Goal: Task Accomplishment & Management: Manage account settings

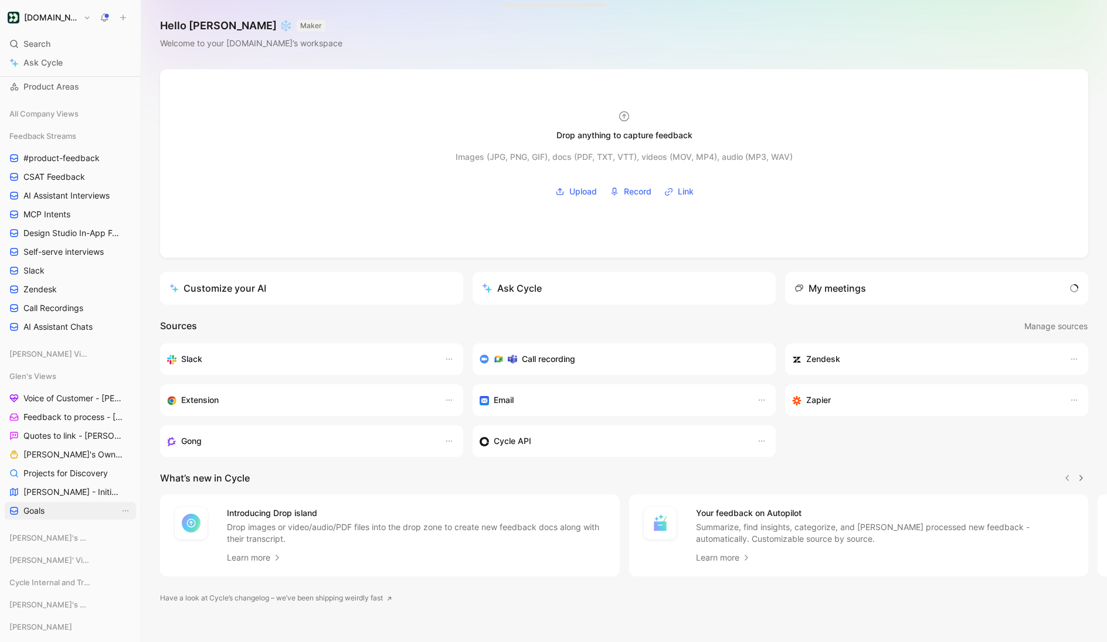
scroll to position [120, 0]
click at [56, 486] on span "[PERSON_NAME] - Initiatives" at bounding box center [71, 489] width 96 height 12
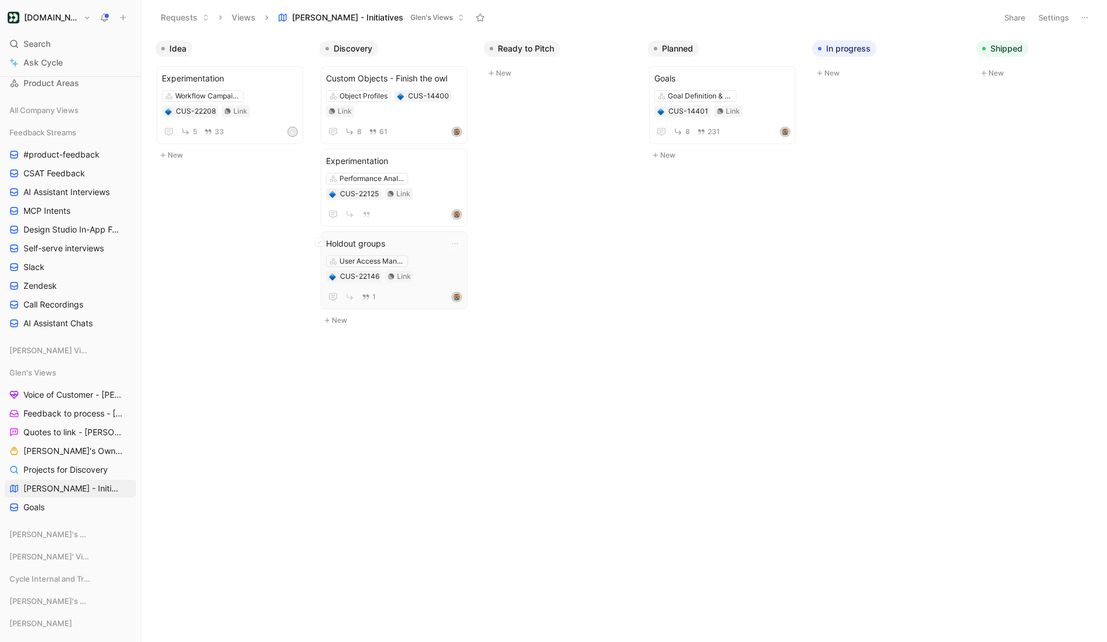
click at [408, 239] on span "Holdout groups" at bounding box center [394, 244] width 136 height 14
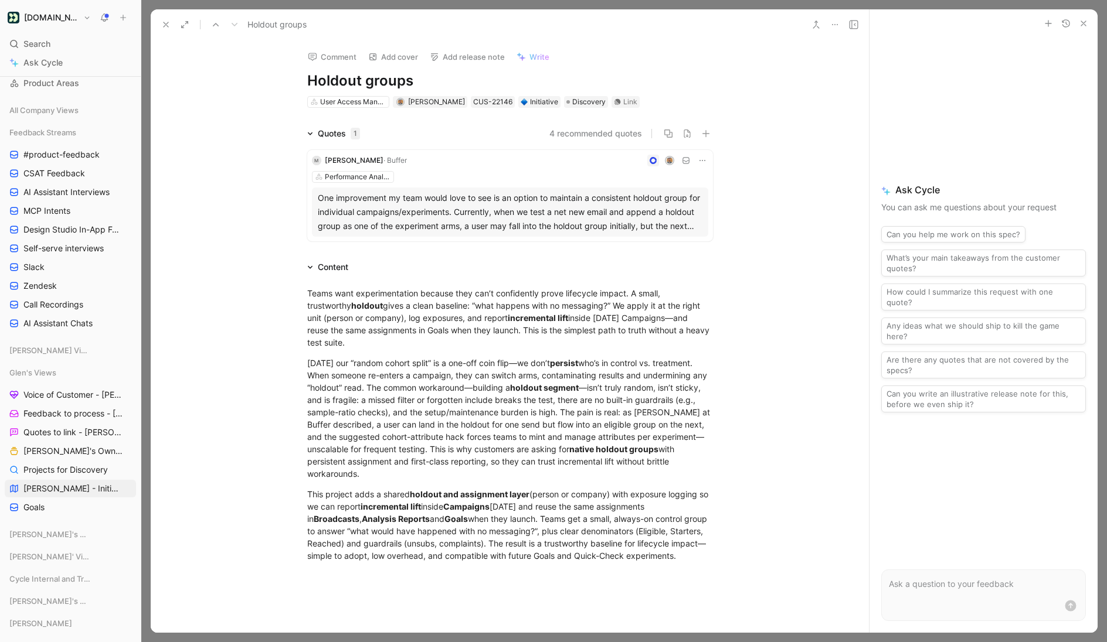
click at [171, 23] on button at bounding box center [166, 24] width 16 height 16
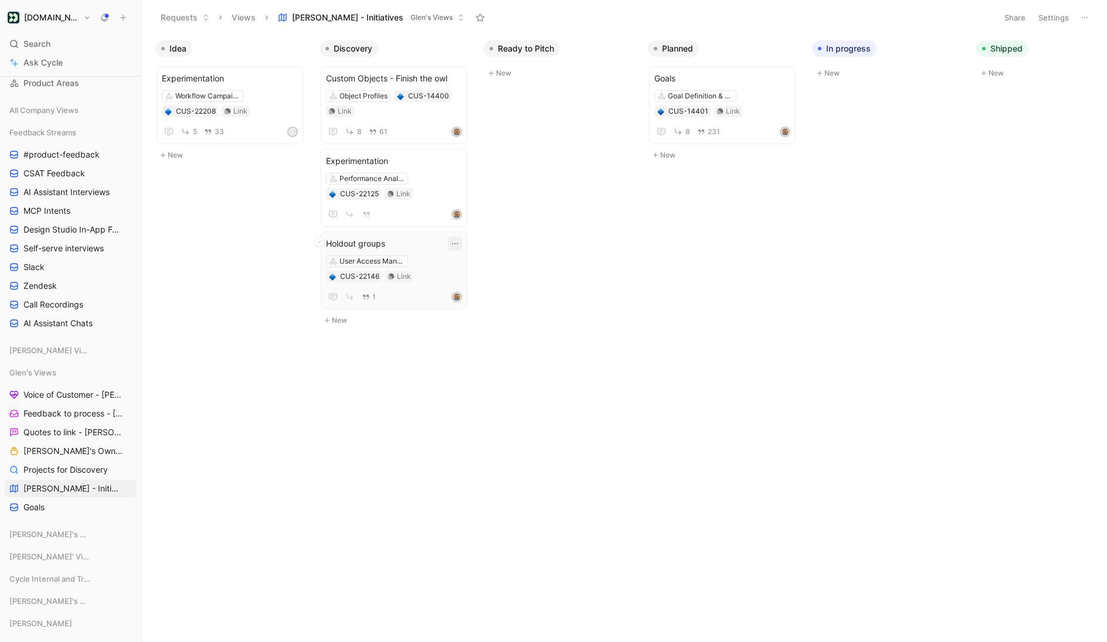
click at [459, 245] on icon "button" at bounding box center [454, 243] width 9 height 9
click at [490, 335] on div "Delete" at bounding box center [528, 337] width 107 height 14
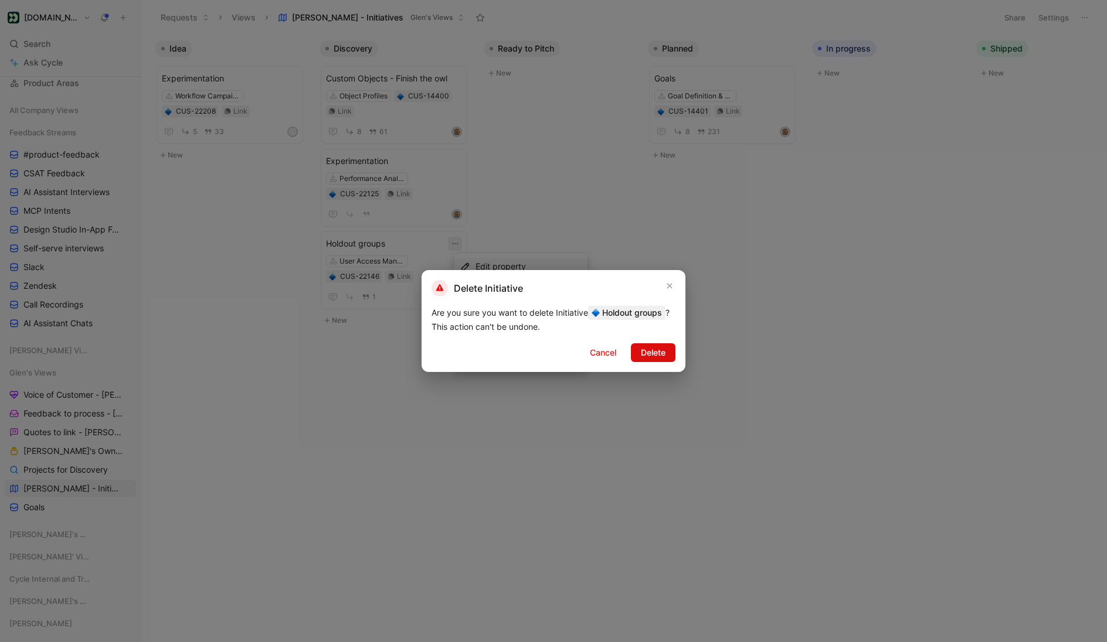
click at [656, 355] on span "Delete" at bounding box center [653, 353] width 25 height 14
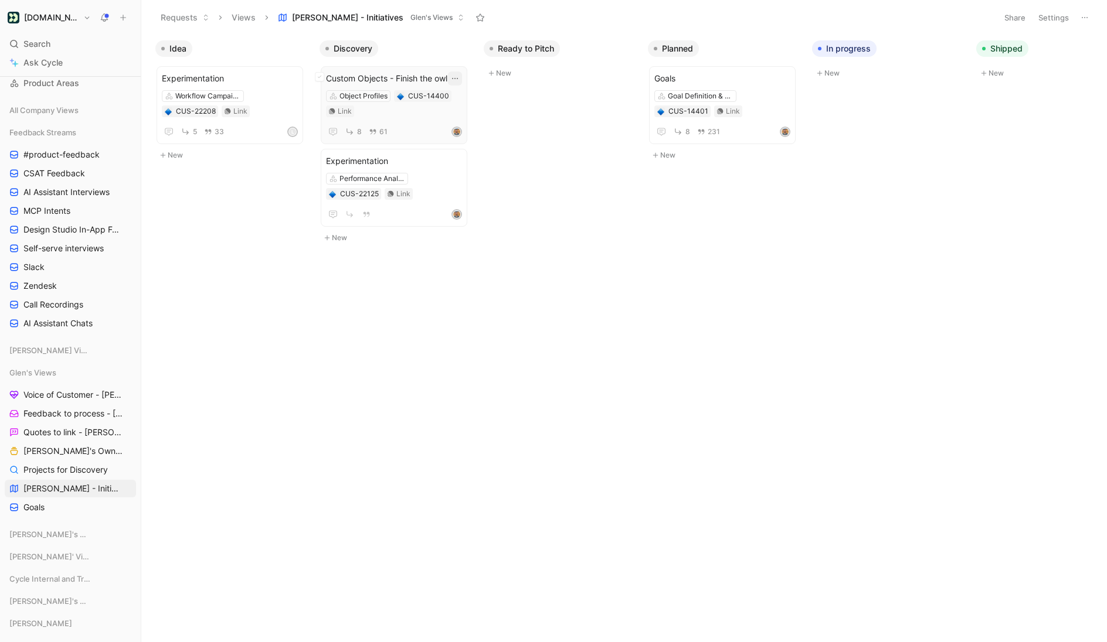
click at [458, 78] on icon "button" at bounding box center [455, 78] width 6 height 1
click at [485, 105] on div "Edit property" at bounding box center [528, 101] width 107 height 14
click at [407, 79] on span "Custom Objects - Finish the owl" at bounding box center [394, 79] width 136 height 14
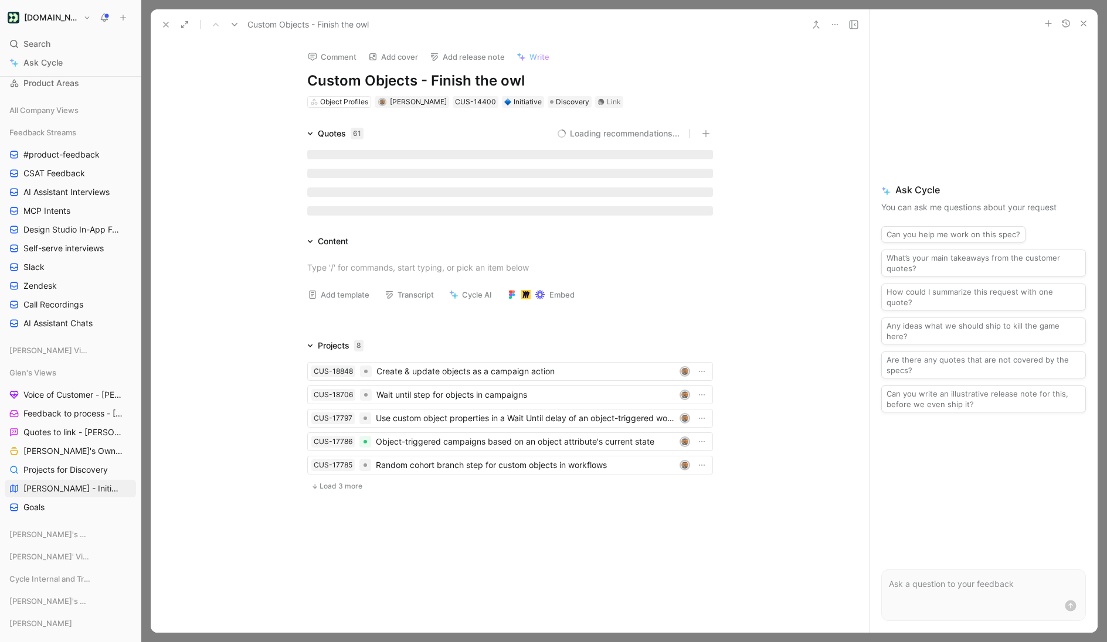
drag, startPoint x: 419, startPoint y: 82, endPoint x: 532, endPoint y: 86, distance: 112.6
click at [531, 87] on h1 "Custom Objects - Finish the owl" at bounding box center [510, 81] width 406 height 19
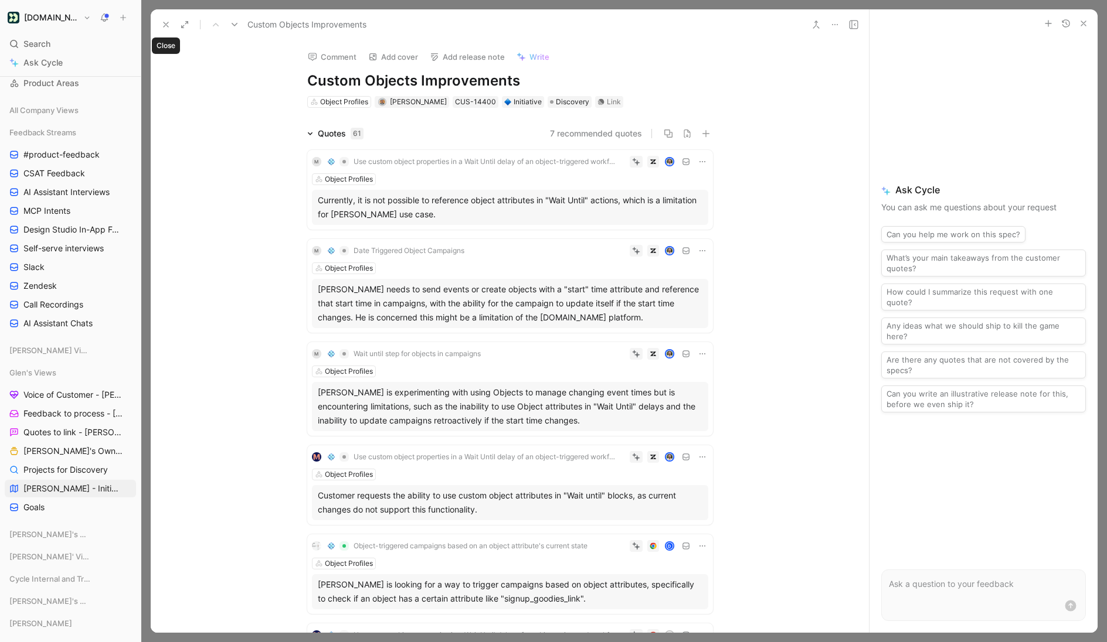
click at [167, 25] on icon at bounding box center [165, 24] width 9 height 9
